Goal: Navigation & Orientation: Find specific page/section

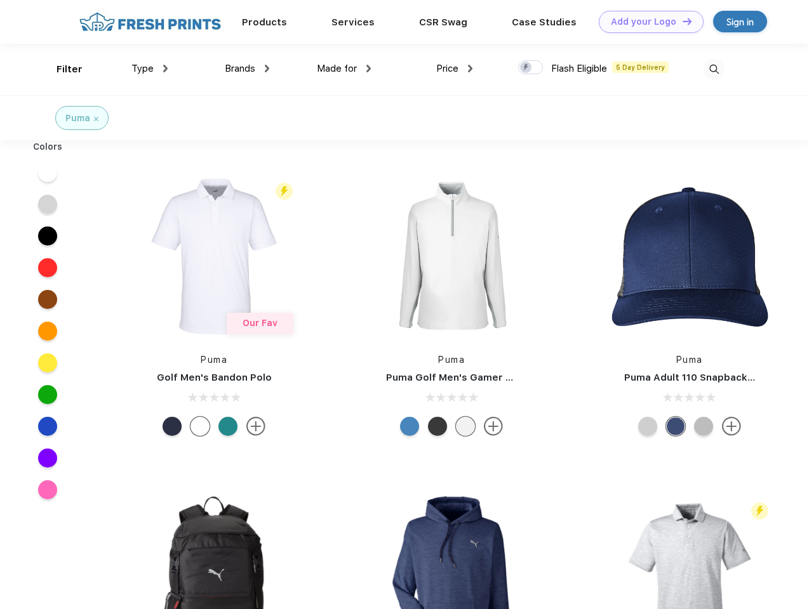
click at [646, 22] on link "Add your Logo Design Tool" at bounding box center [650, 22] width 105 height 22
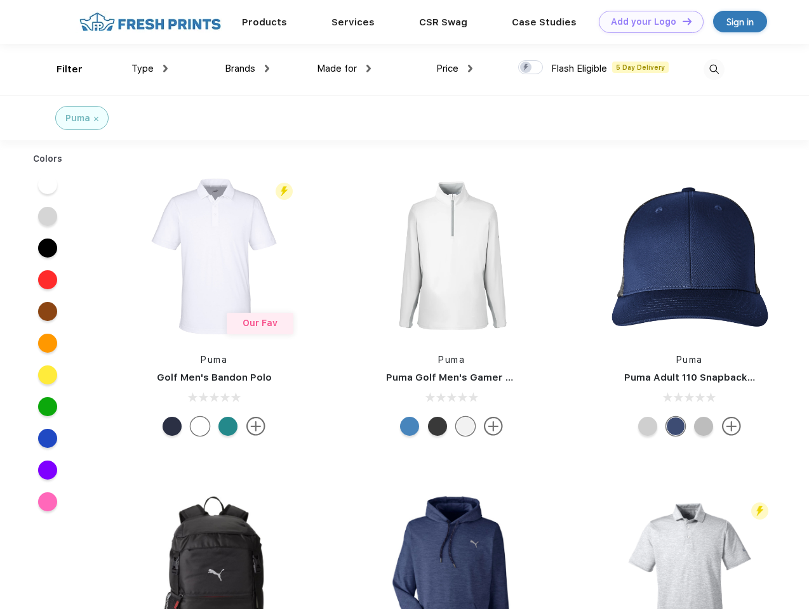
click at [0, 0] on div "Design Tool" at bounding box center [0, 0] width 0 height 0
click at [681, 21] on link "Add your Logo Design Tool" at bounding box center [650, 22] width 105 height 22
click at [61, 69] on div "Filter" at bounding box center [69, 69] width 26 height 15
click at [150, 69] on span "Type" at bounding box center [142, 68] width 22 height 11
click at [247, 69] on span "Brands" at bounding box center [240, 68] width 30 height 11
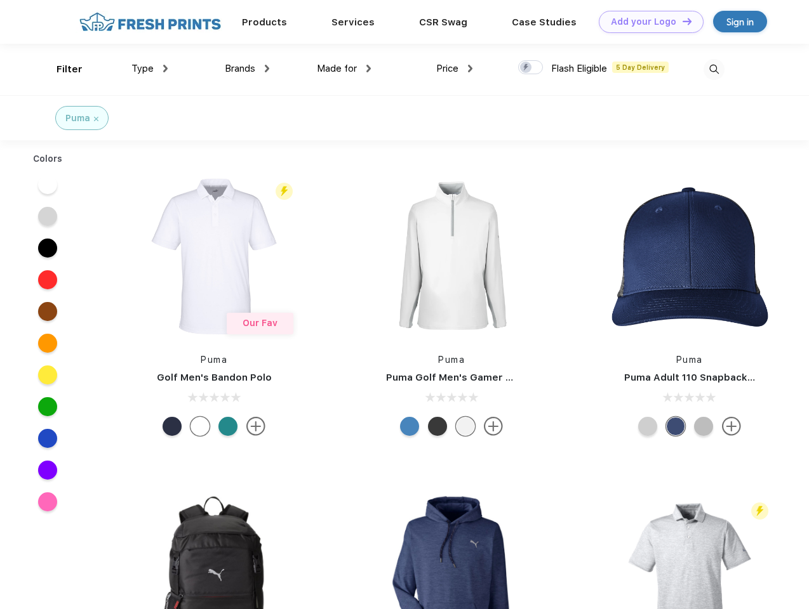
click at [344, 69] on span "Made for" at bounding box center [337, 68] width 40 height 11
click at [454, 69] on span "Price" at bounding box center [447, 68] width 22 height 11
click at [531, 68] on div at bounding box center [530, 67] width 25 height 14
click at [526, 68] on input "checkbox" at bounding box center [522, 64] width 8 height 8
click at [713, 69] on img at bounding box center [713, 69] width 21 height 21
